Goal: Transaction & Acquisition: Purchase product/service

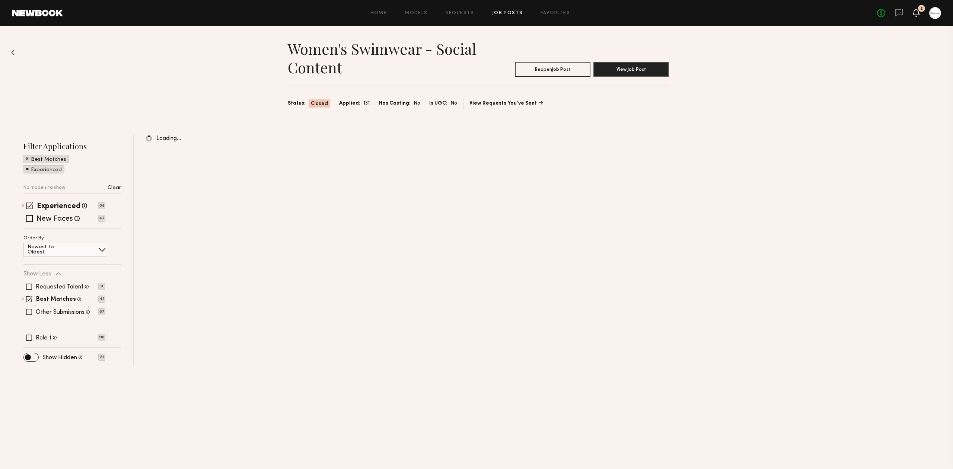
click at [915, 9] on icon at bounding box center [916, 13] width 7 height 8
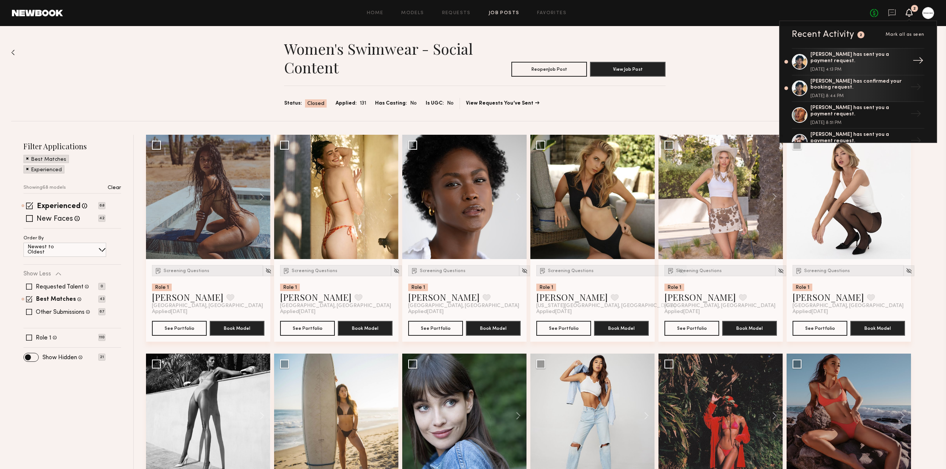
click at [843, 65] on div "[PERSON_NAME] has sent you a payment request. [DATE] 4:13 PM" at bounding box center [858, 62] width 97 height 20
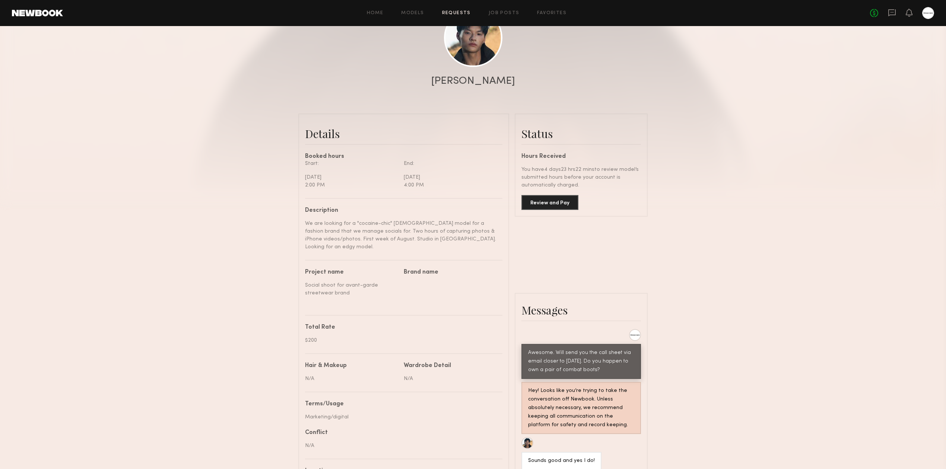
scroll to position [99, 0]
click at [802, 175] on div at bounding box center [473, 50] width 946 height 298
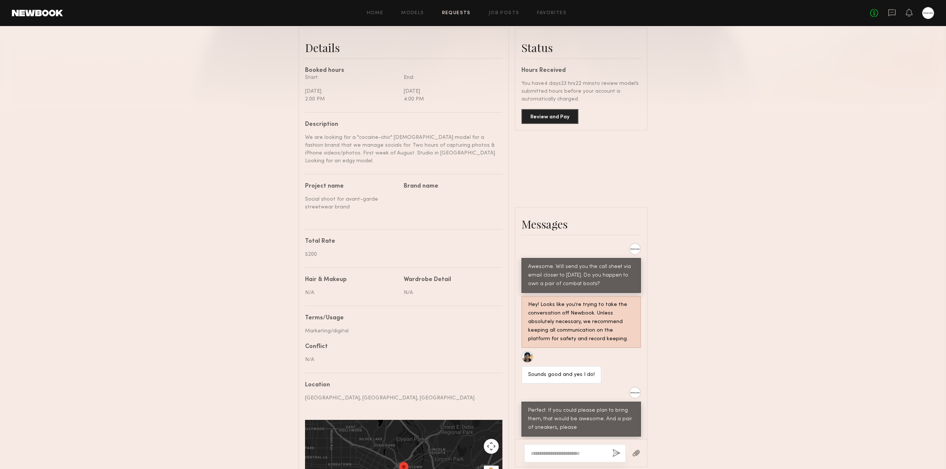
scroll to position [98, 0]
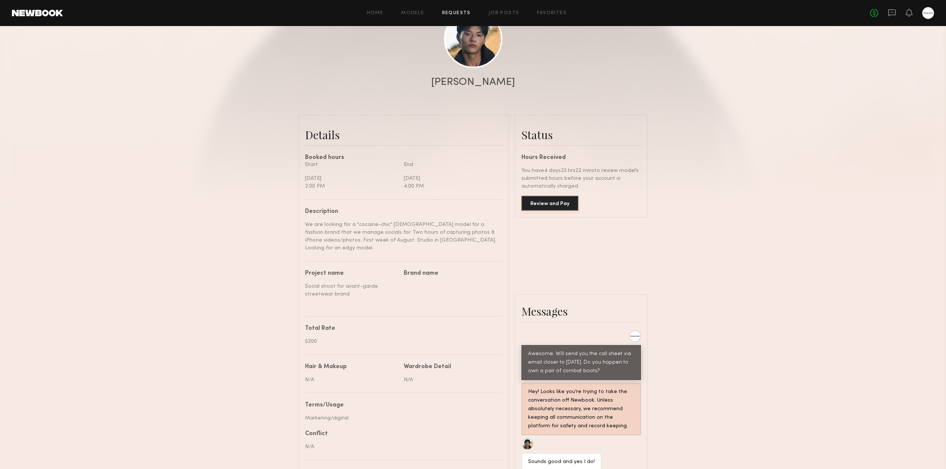
click at [549, 205] on button "Review and Pay" at bounding box center [549, 203] width 57 height 15
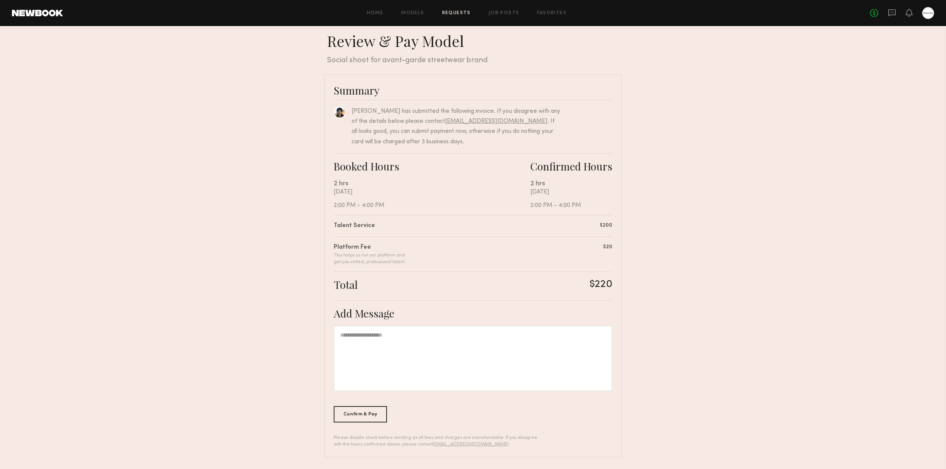
scroll to position [7, 0]
click at [516, 369] on div at bounding box center [473, 358] width 279 height 66
click at [369, 408] on div "Confirm & Pay" at bounding box center [360, 413] width 53 height 16
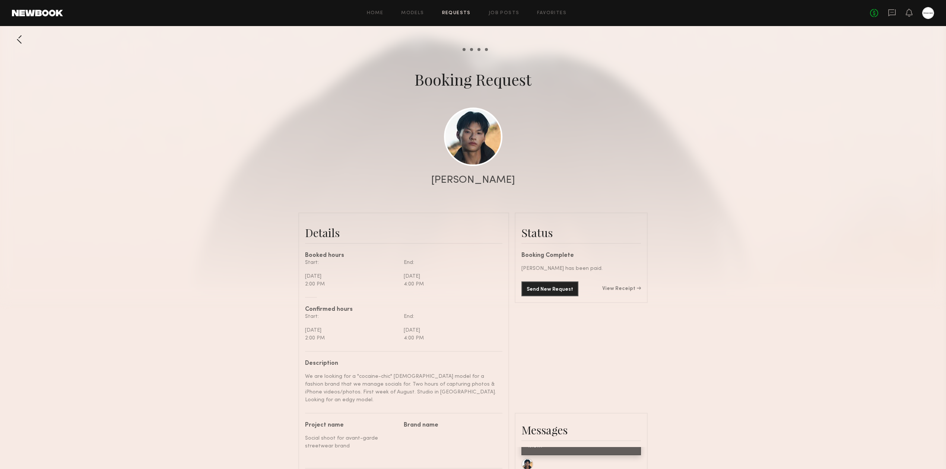
click at [903, 14] on div "No fees up to $5,000" at bounding box center [902, 13] width 64 height 12
click at [914, 15] on div "No fees up to $5,000" at bounding box center [902, 13] width 64 height 12
click at [710, 259] on div at bounding box center [473, 149] width 946 height 298
click at [886, 16] on div "No fees up to $5,000" at bounding box center [902, 13] width 64 height 12
click at [888, 16] on icon at bounding box center [891, 12] width 7 height 7
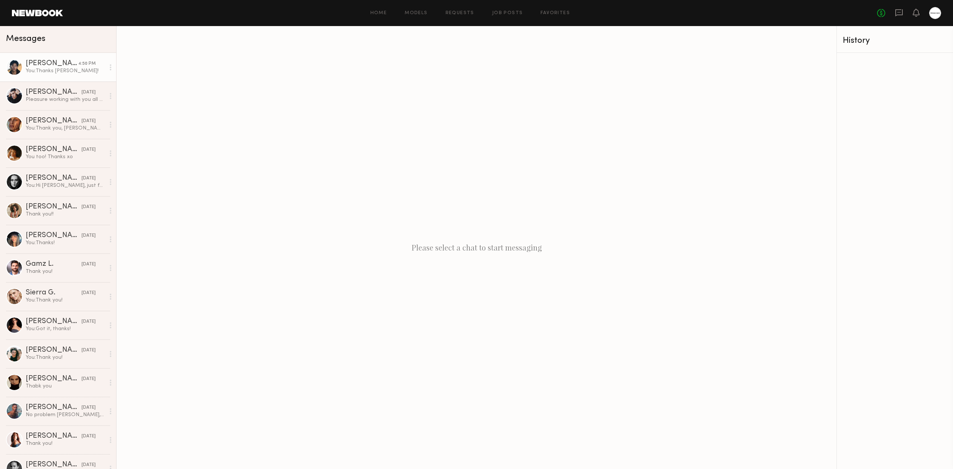
click at [79, 76] on link "[PERSON_NAME] 4:50 PM You: Thanks [PERSON_NAME]!" at bounding box center [58, 67] width 116 height 29
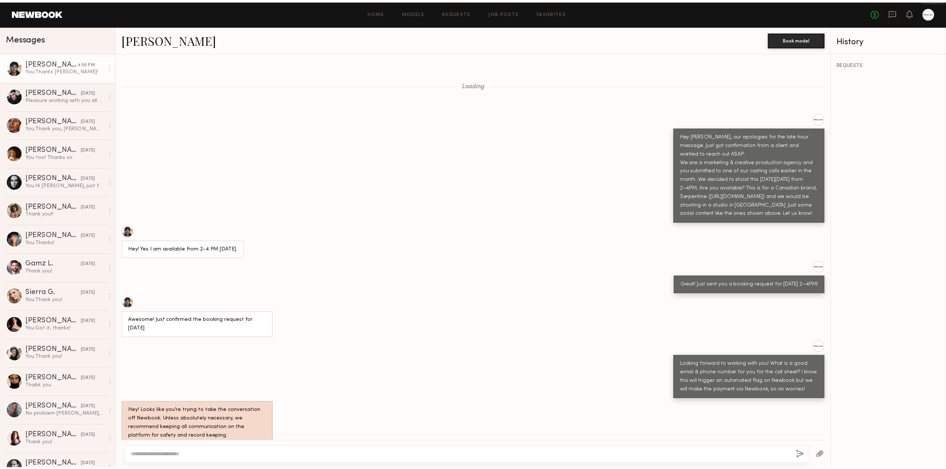
scroll to position [416, 0]
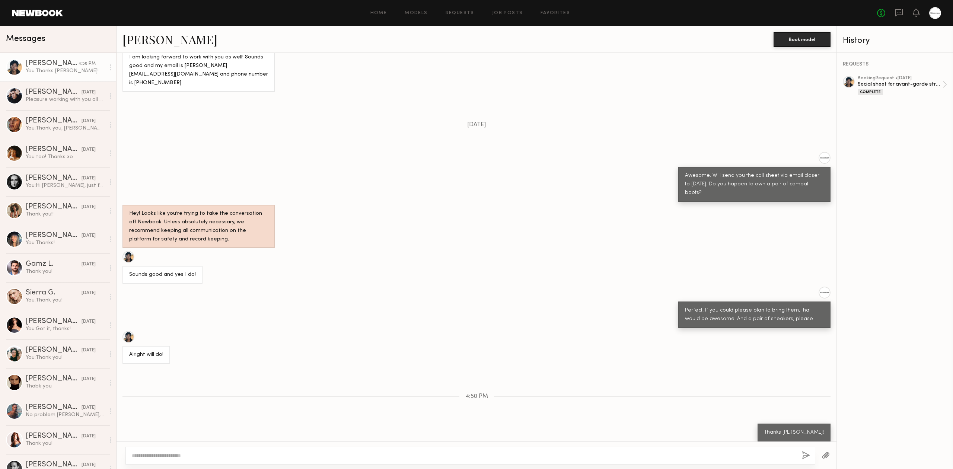
click at [913, 12] on div "No fees up to $5,000" at bounding box center [909, 13] width 64 height 12
click at [891, 79] on div "booking Request • [DATE]" at bounding box center [900, 78] width 85 height 5
click at [898, 13] on icon at bounding box center [899, 13] width 8 height 8
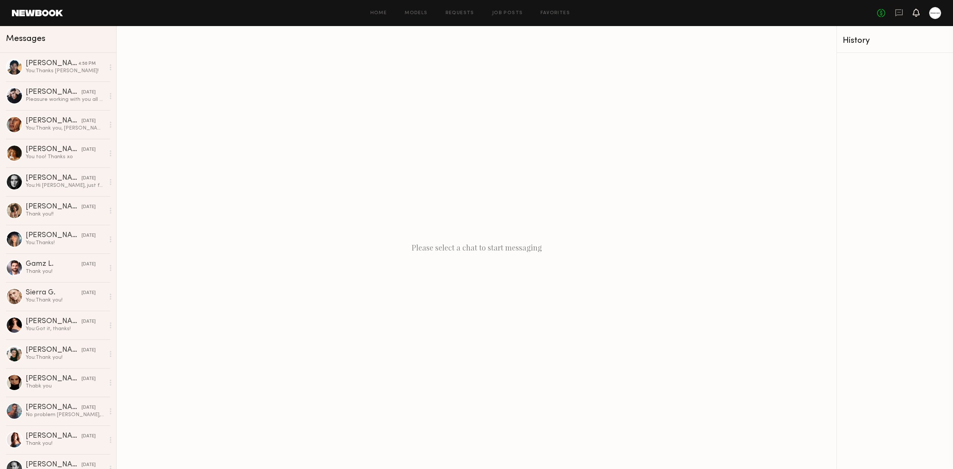
click at [915, 13] on icon at bounding box center [916, 12] width 6 height 5
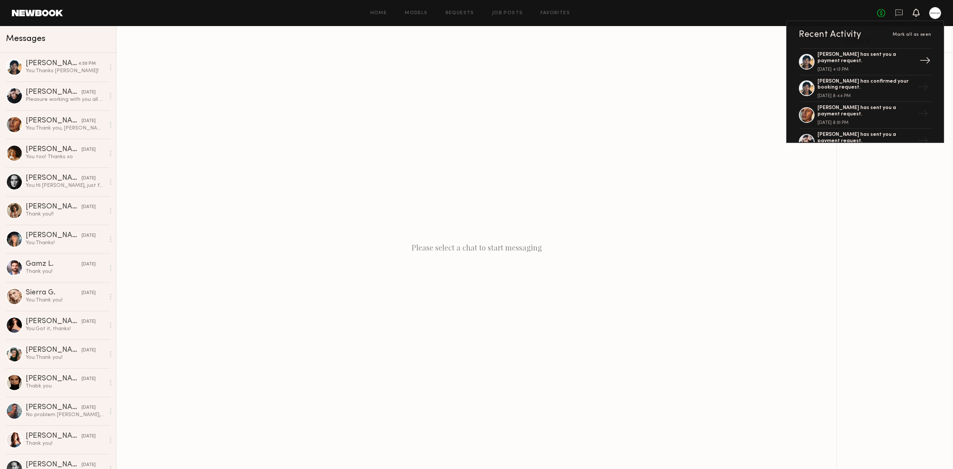
click at [867, 63] on div "[PERSON_NAME] has sent you a payment request." at bounding box center [866, 58] width 97 height 13
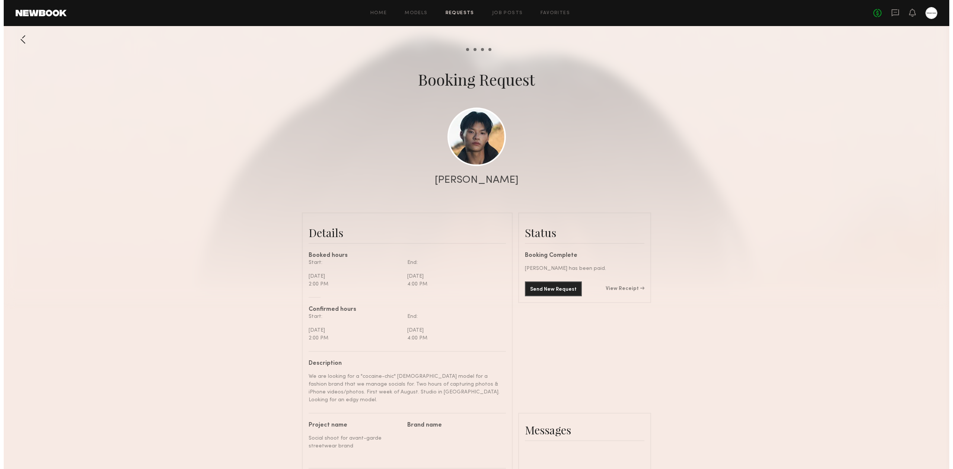
scroll to position [700, 0]
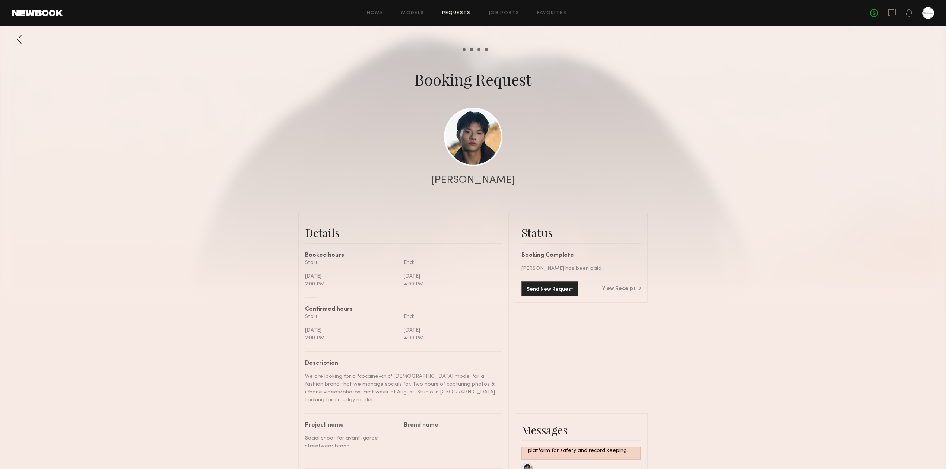
click at [623, 289] on div "Send New Request View Receipt" at bounding box center [581, 288] width 120 height 15
click at [624, 292] on link "View Receipt" at bounding box center [621, 288] width 39 height 5
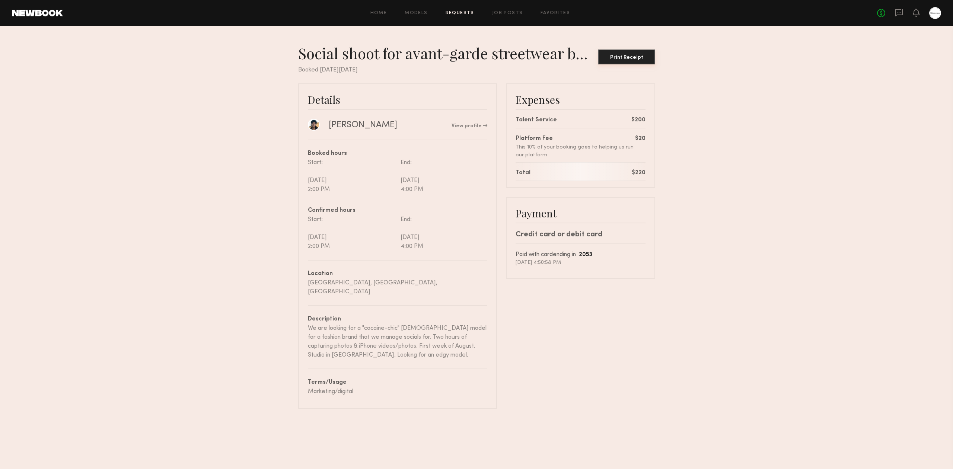
click at [630, 61] on button "Print Receipt" at bounding box center [626, 57] width 57 height 15
